Goal: Task Accomplishment & Management: Manage account settings

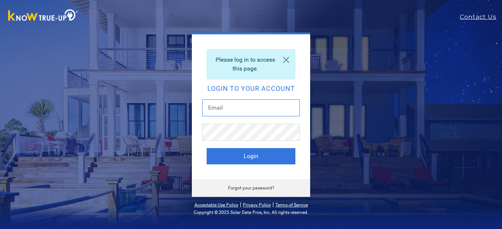
click at [242, 115] on input "text" at bounding box center [251, 107] width 98 height 17
type input "beardad@att.net"
click at [207, 148] on button "Login" at bounding box center [251, 156] width 89 height 16
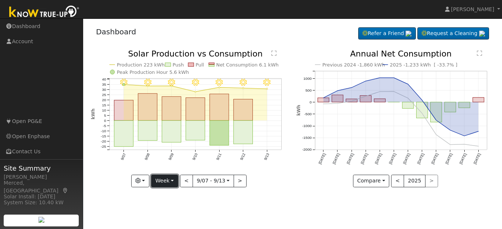
click at [169, 182] on button "Week" at bounding box center [164, 181] width 27 height 13
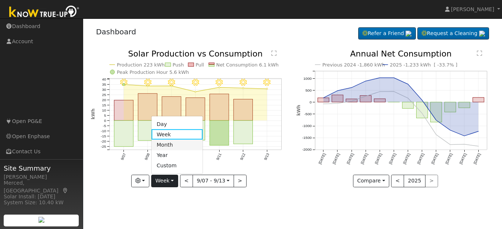
click at [173, 144] on link "Month" at bounding box center [177, 145] width 51 height 10
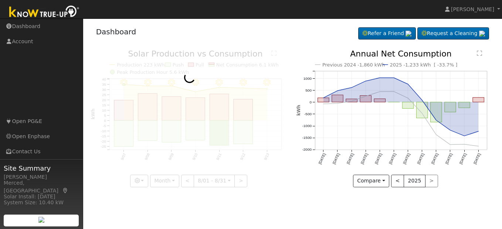
click at [173, 144] on div at bounding box center [190, 118] width 198 height 137
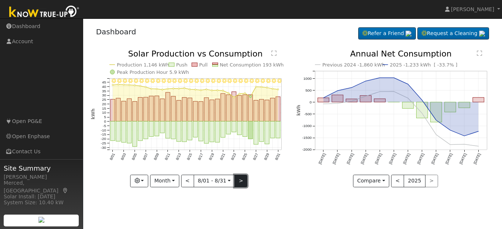
click at [235, 180] on button ">" at bounding box center [240, 181] width 13 height 13
type input "[DATE]"
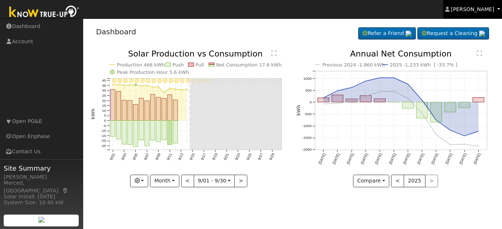
click at [469, 7] on span "[PERSON_NAME]" at bounding box center [472, 9] width 43 height 6
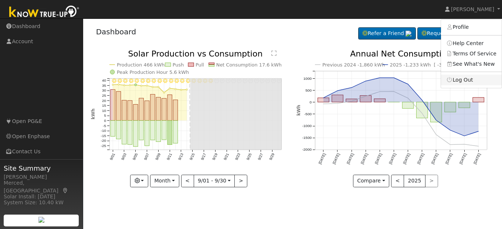
click at [464, 83] on link "Log Out" at bounding box center [471, 80] width 61 height 10
